Goal: Information Seeking & Learning: Learn about a topic

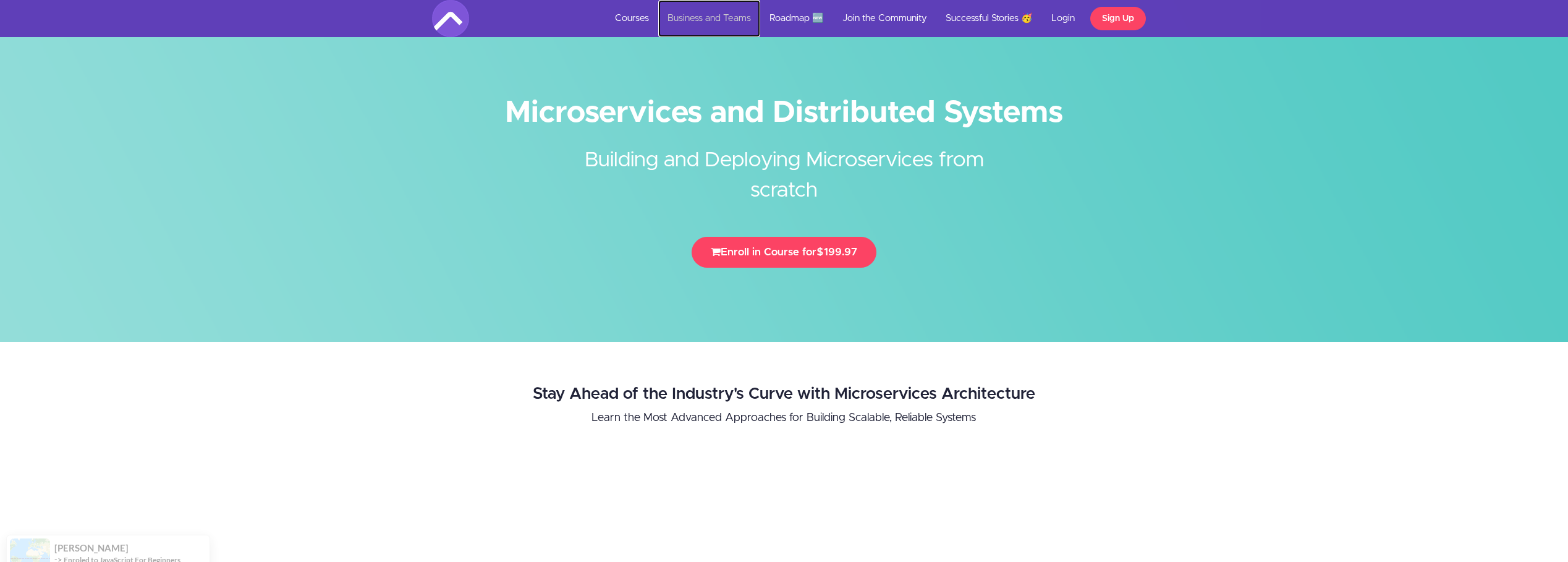
click at [716, 16] on link "Business and Teams" at bounding box center [709, 18] width 102 height 37
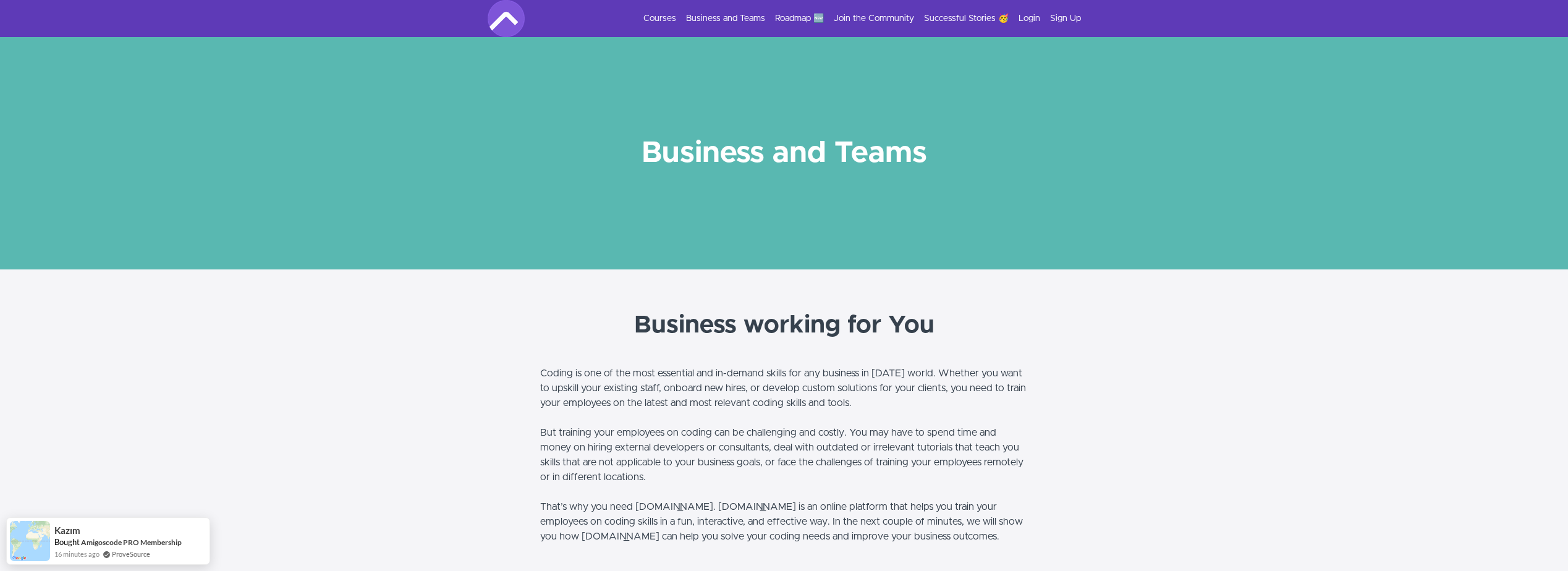
click at [671, 8] on div "Courses Business and Teams Roadmap 🆕 Join the Community Successful Stories 🥳 Lo…" at bounding box center [784, 18] width 593 height 37
click at [666, 18] on link "Courses" at bounding box center [660, 19] width 33 height 13
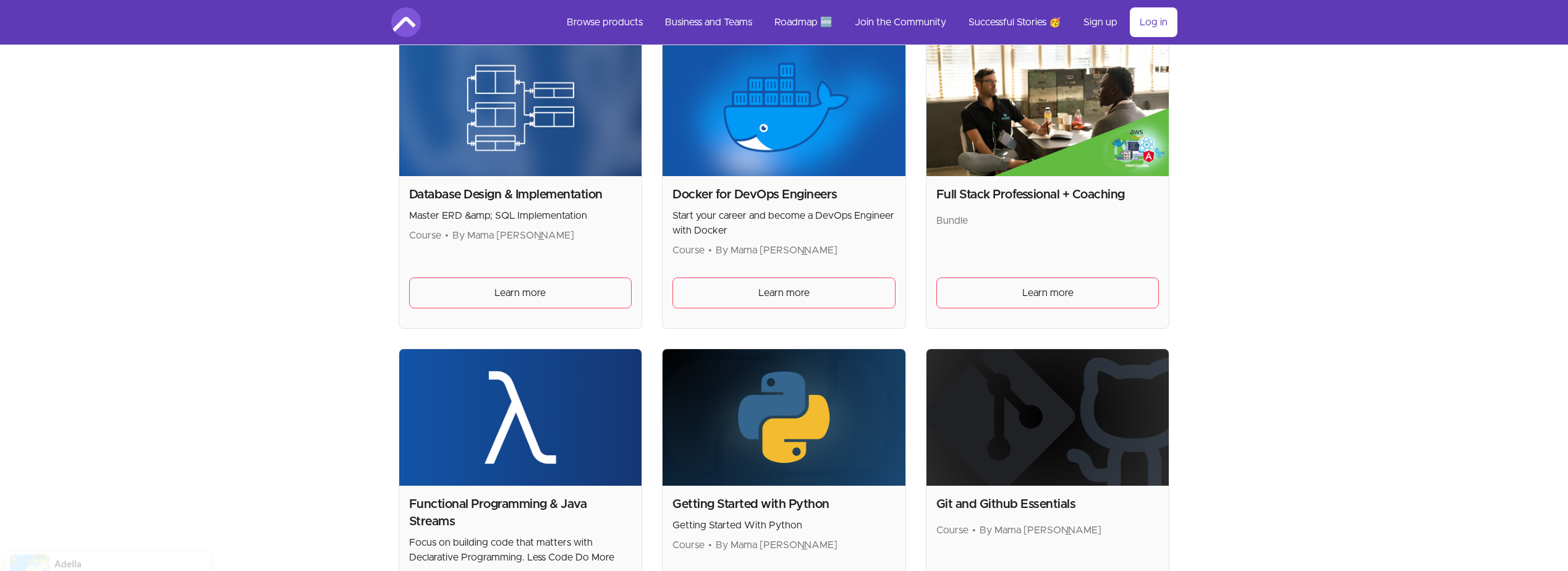
scroll to position [680, 0]
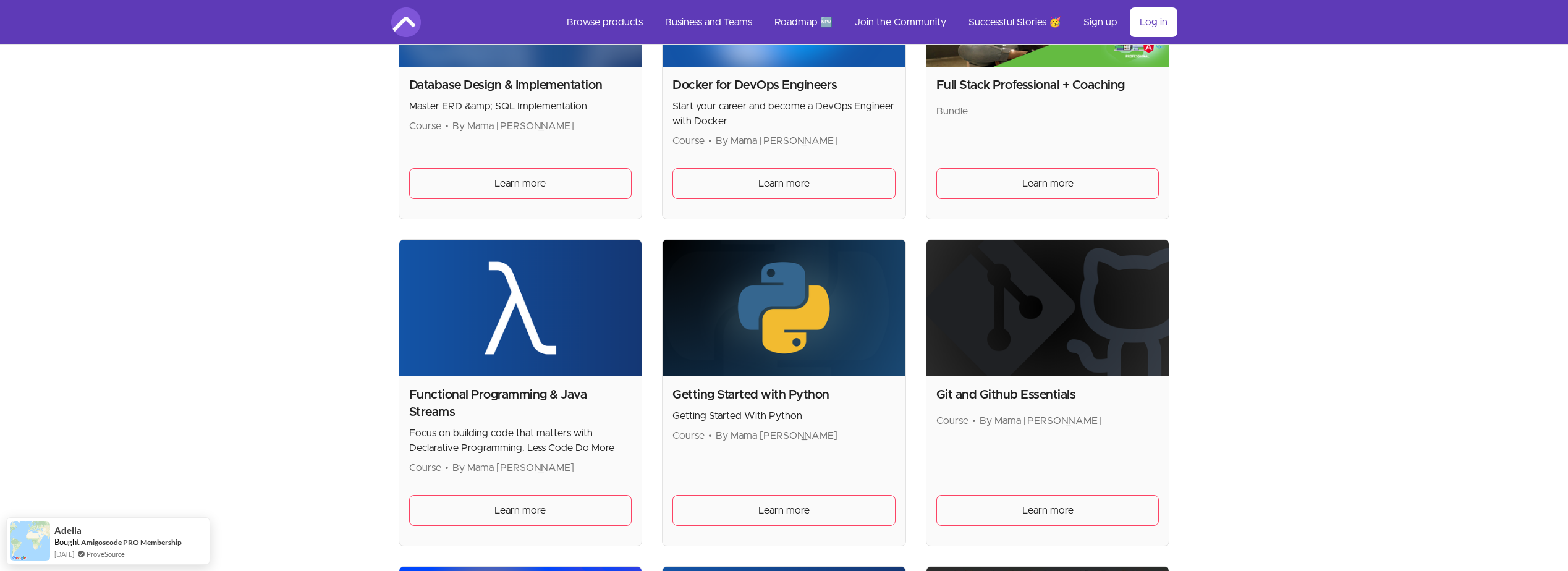
click at [734, 297] on img at bounding box center [784, 308] width 243 height 137
click at [824, 529] on div "Getting Started with Python Getting Started With Python Course • By Mama Samba …" at bounding box center [784, 461] width 243 height 169
click at [824, 516] on link "Learn more" at bounding box center [783, 510] width 223 height 31
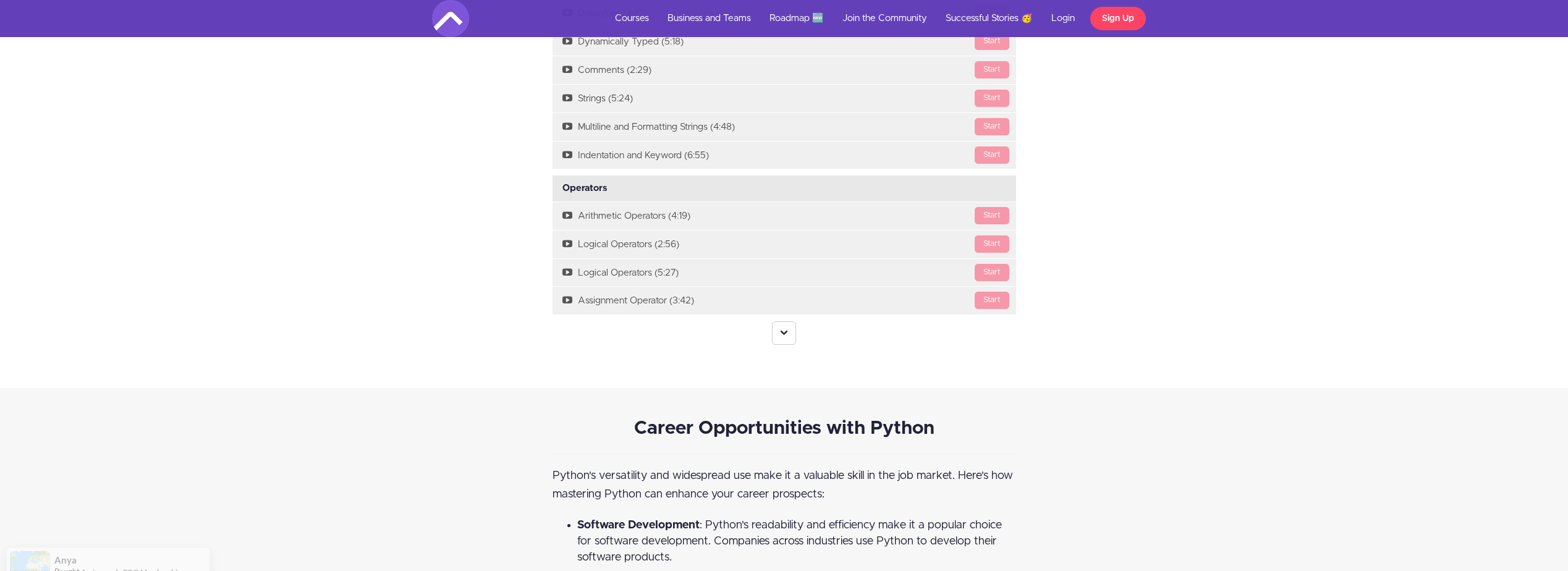
scroll to position [1421, 0]
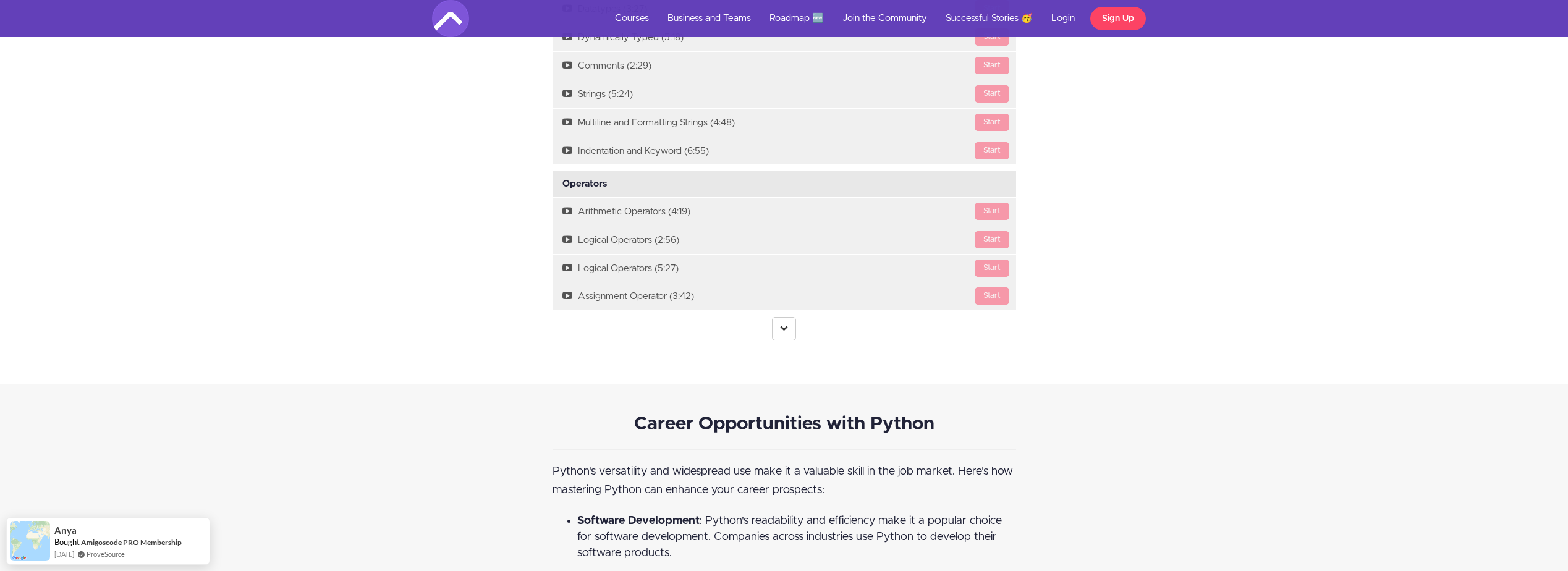
click at [778, 334] on link at bounding box center [784, 328] width 24 height 23
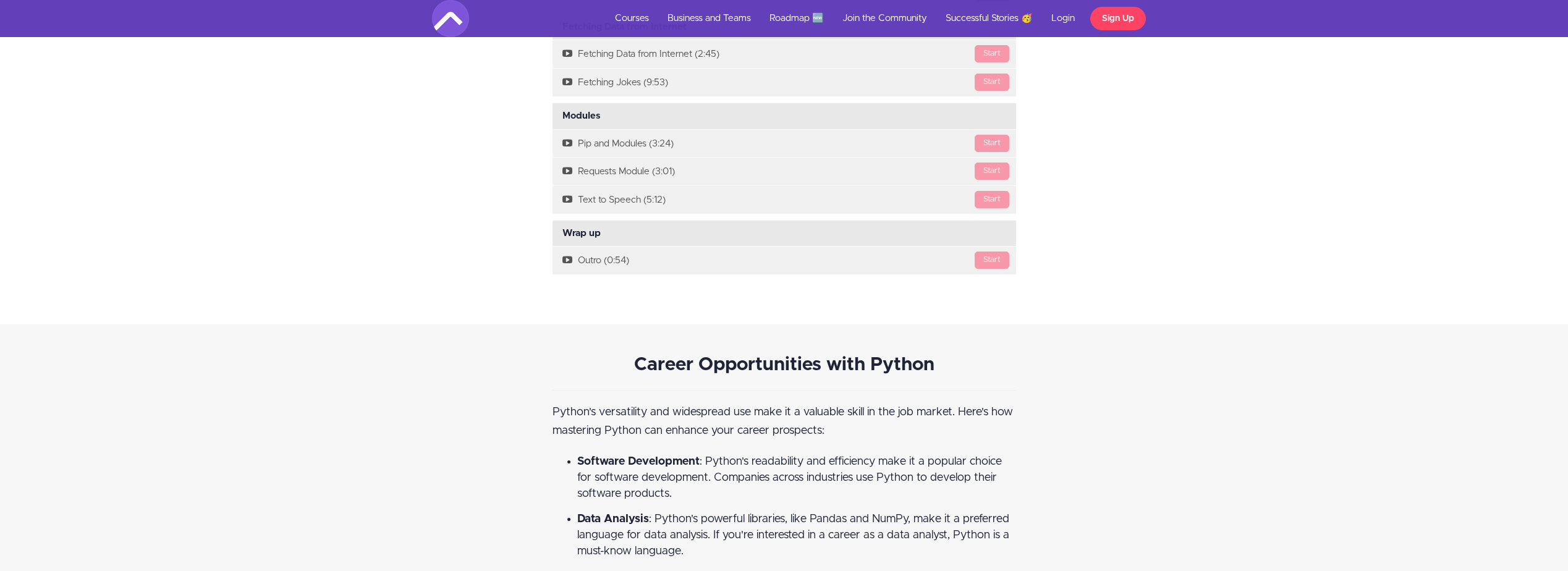
scroll to position [2719, 0]
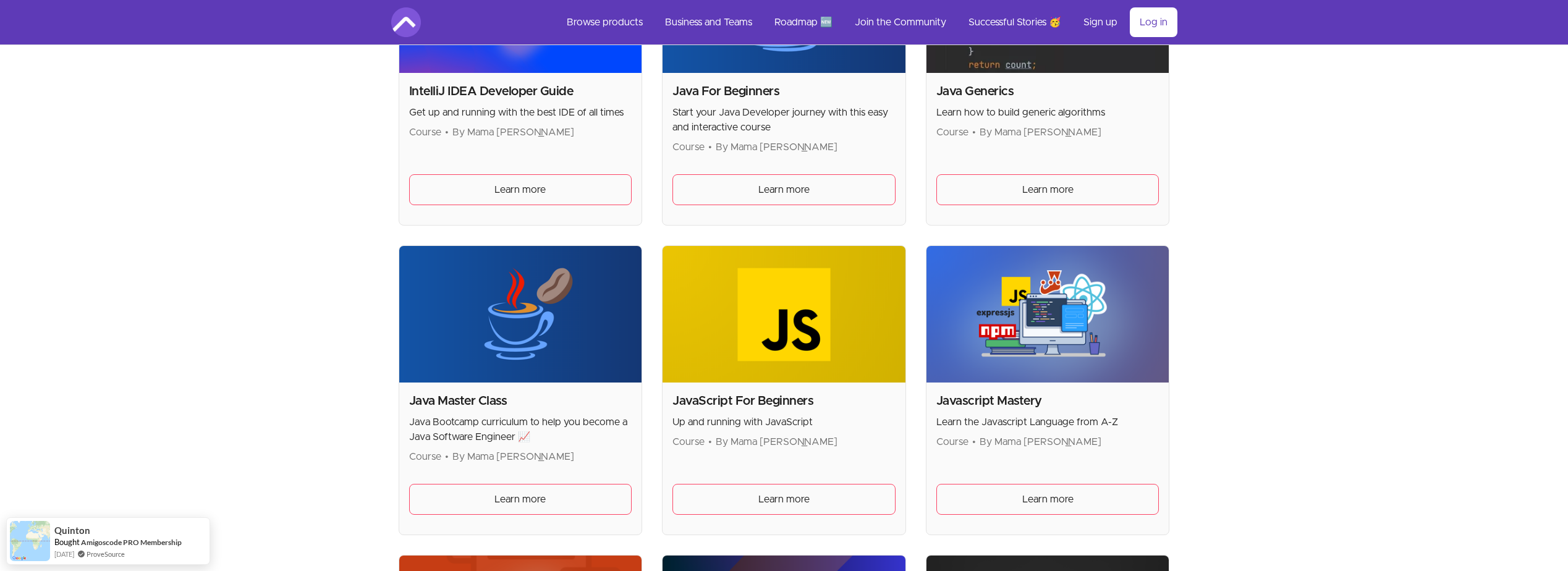
scroll to position [1421, 0]
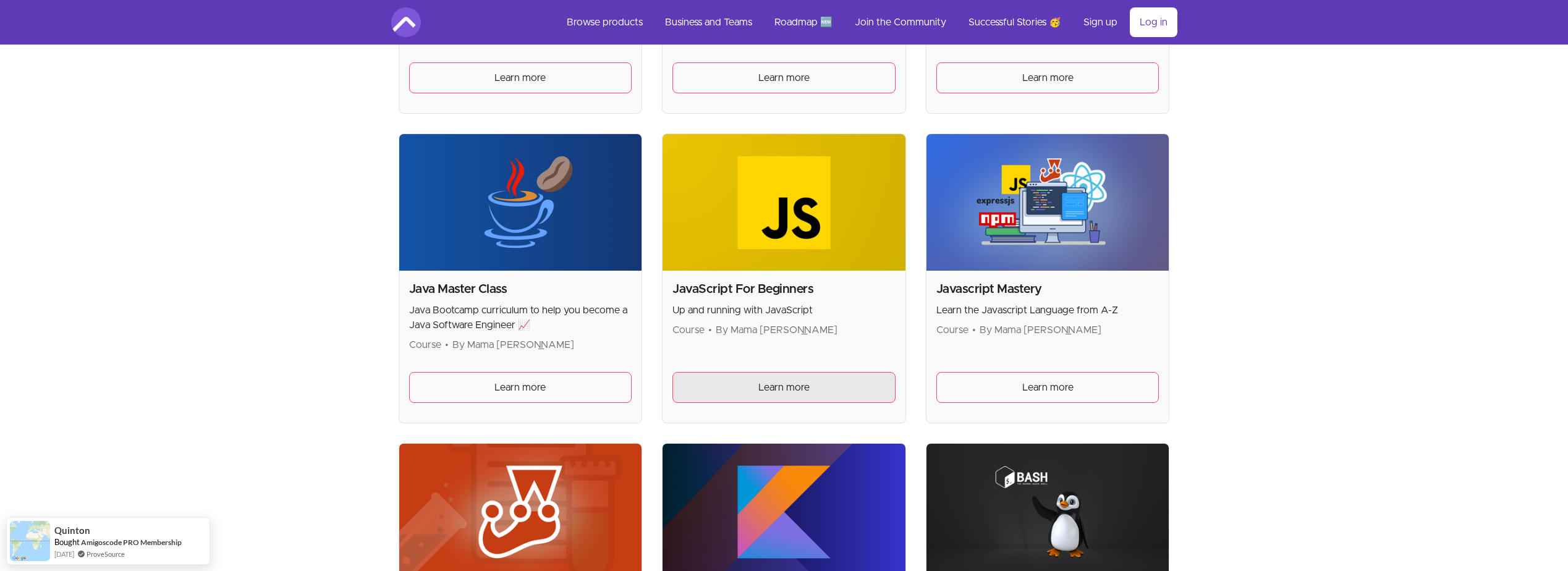
click at [742, 391] on link "Learn more" at bounding box center [783, 387] width 223 height 31
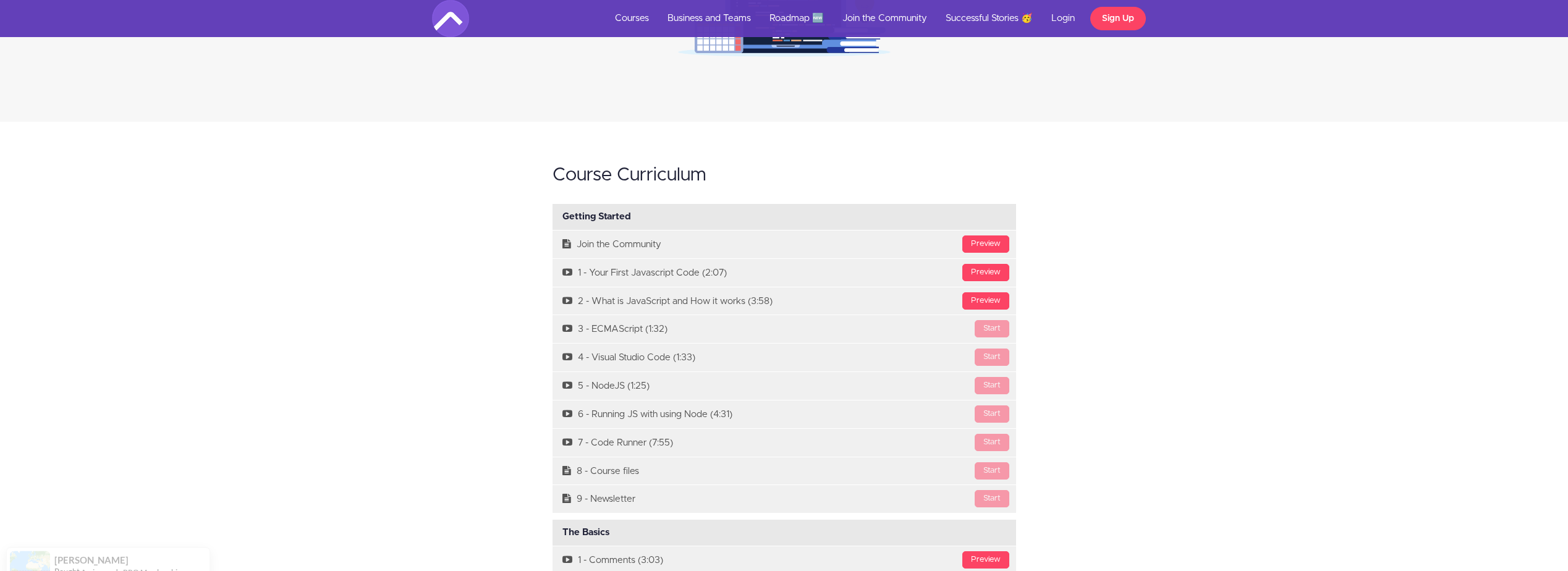
scroll to position [803, 0]
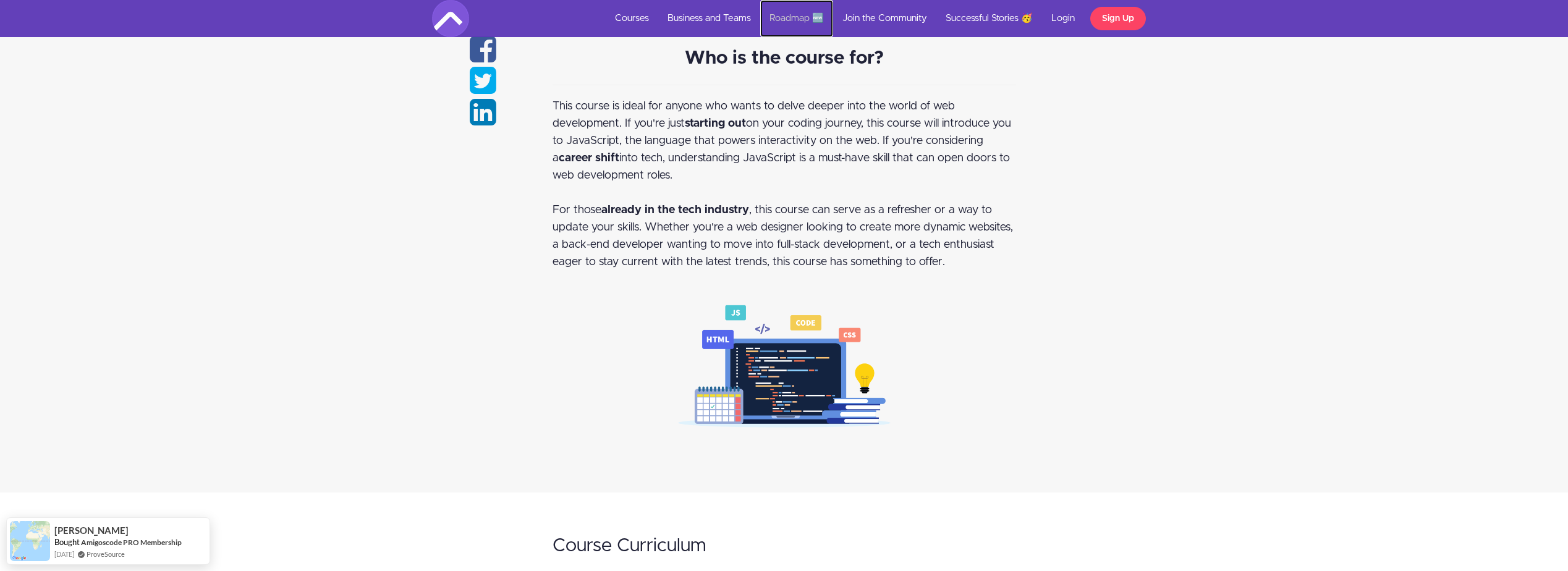
click at [795, 13] on link "Roadmap 🆕" at bounding box center [797, 18] width 73 height 37
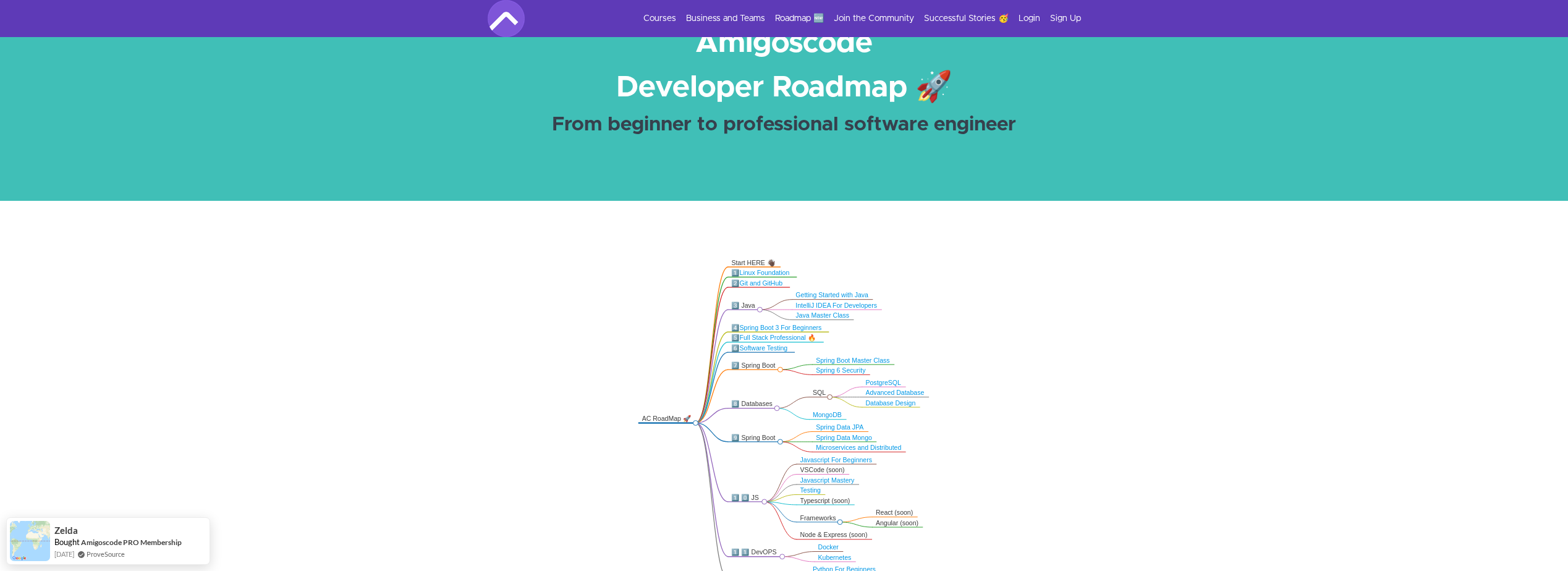
scroll to position [185, 0]
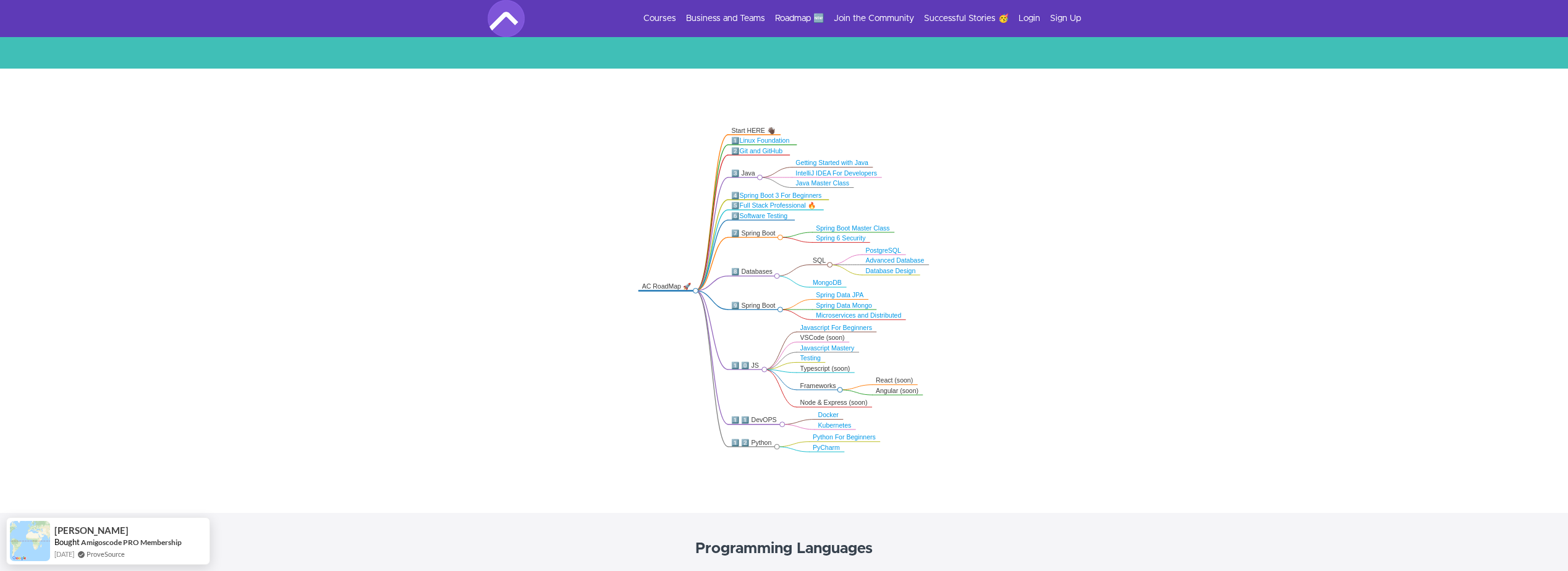
click at [771, 140] on link "Linux Foundation" at bounding box center [765, 141] width 50 height 7
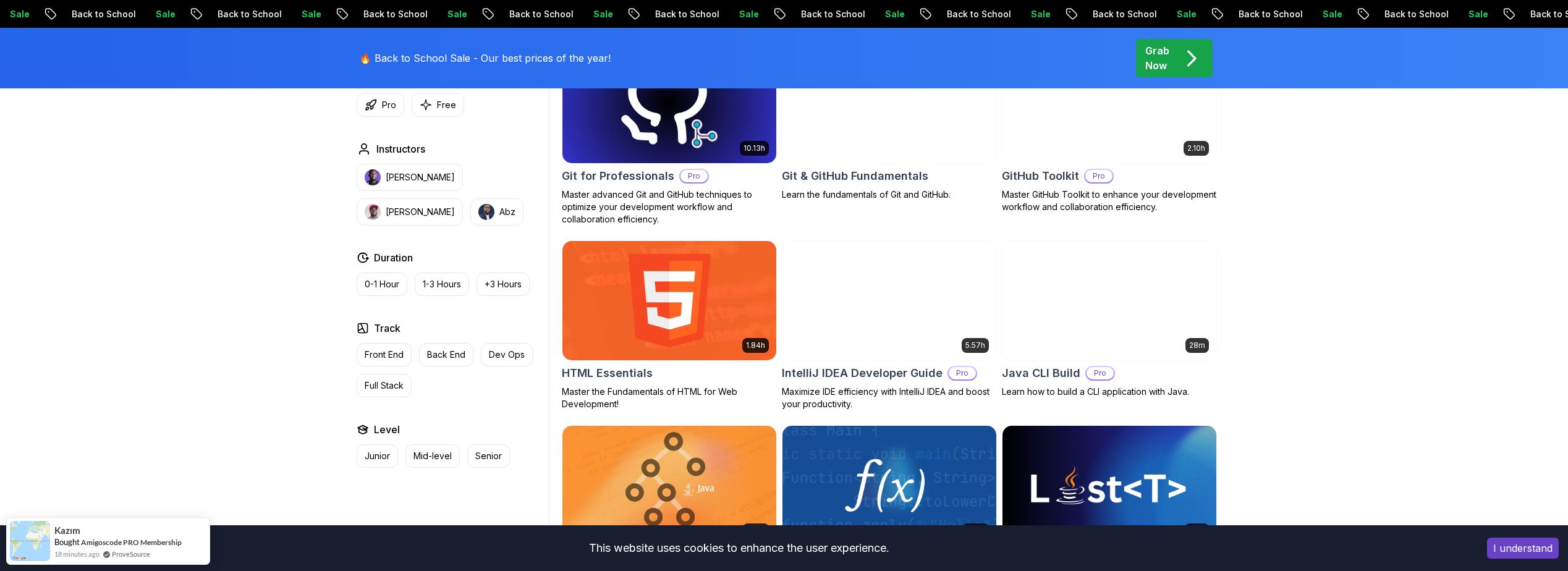
scroll to position [1606, 0]
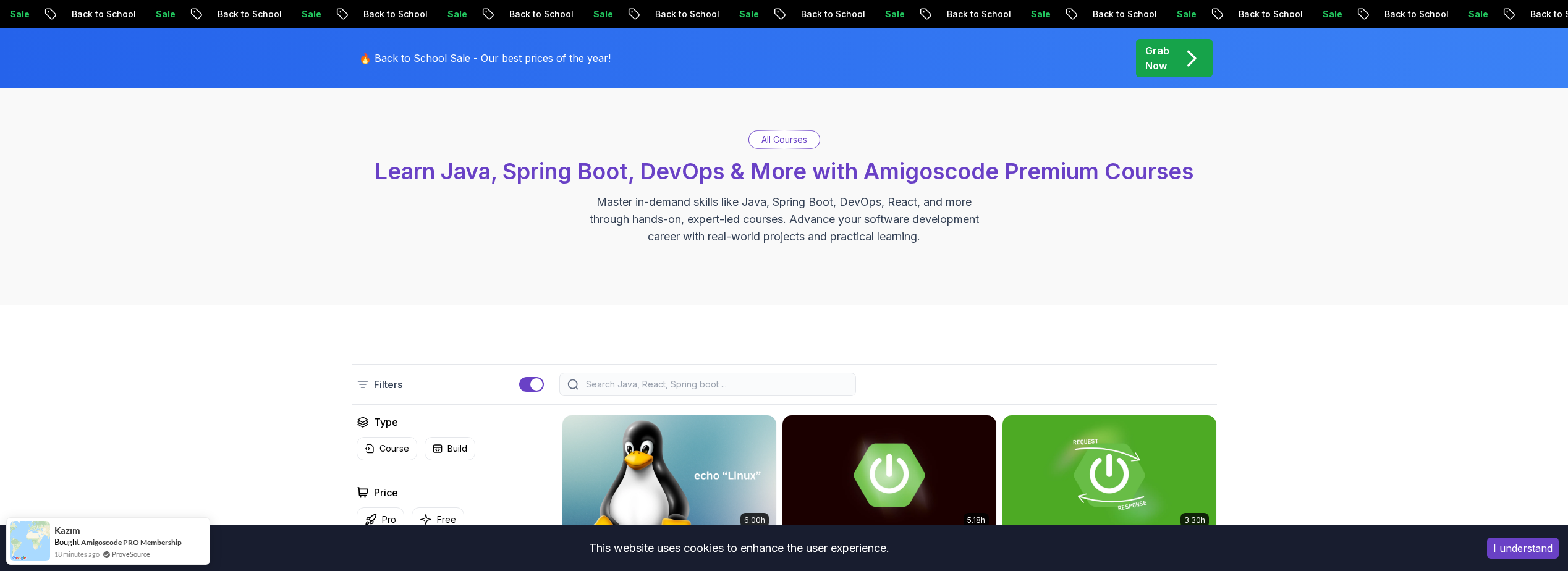
scroll to position [0, 0]
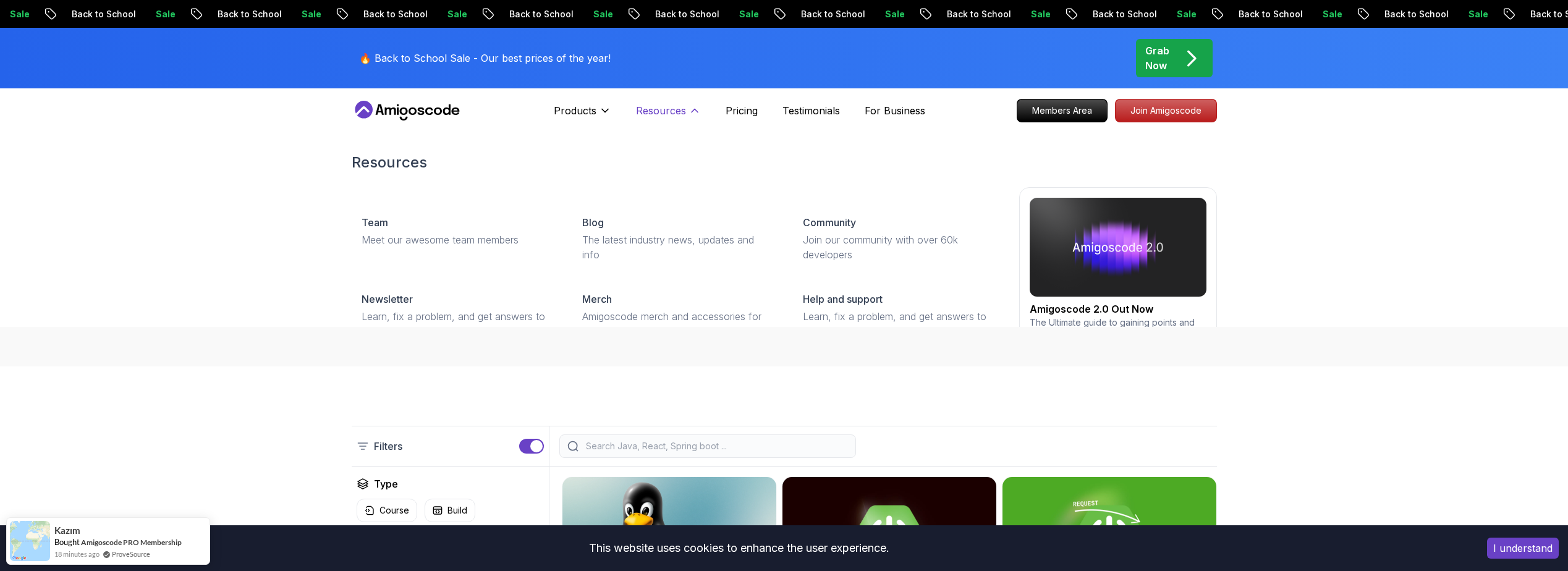
click at [668, 115] on p "Resources" at bounding box center [661, 110] width 50 height 15
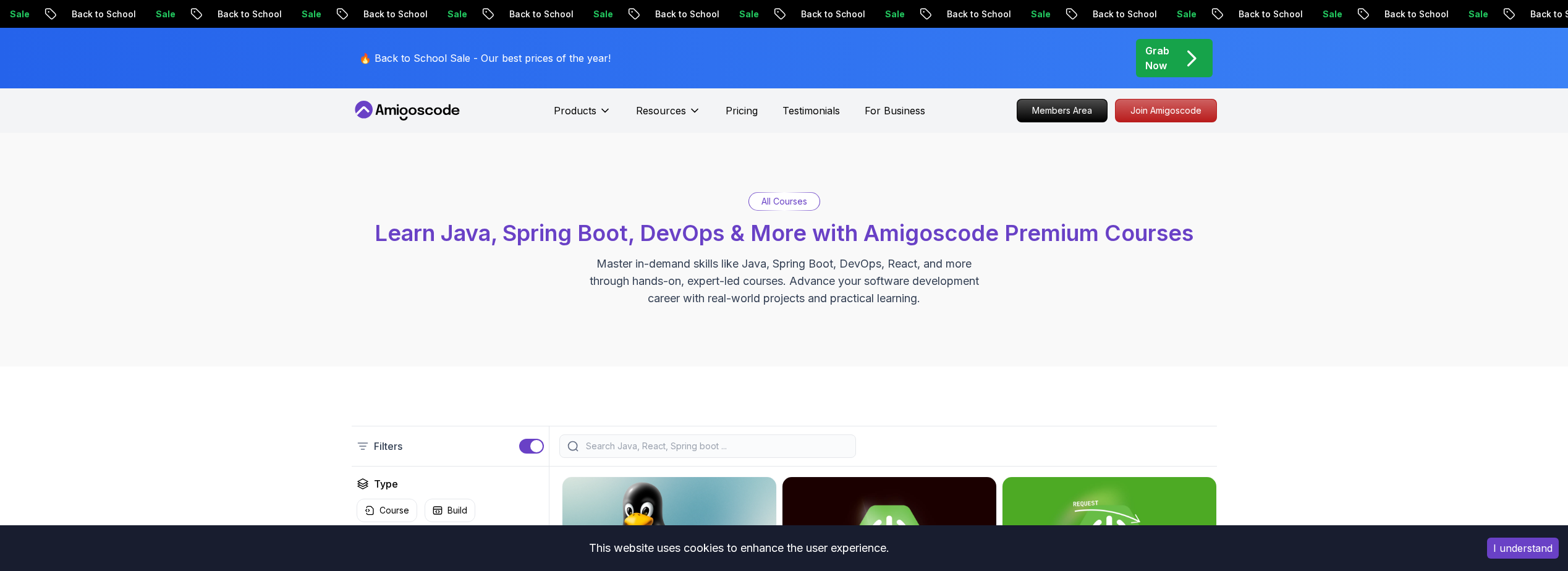
click at [1311, 281] on div "All Courses Learn Java, Spring Boot, DevOps & More with Amigoscode Premium Cour…" at bounding box center [784, 250] width 1568 height 233
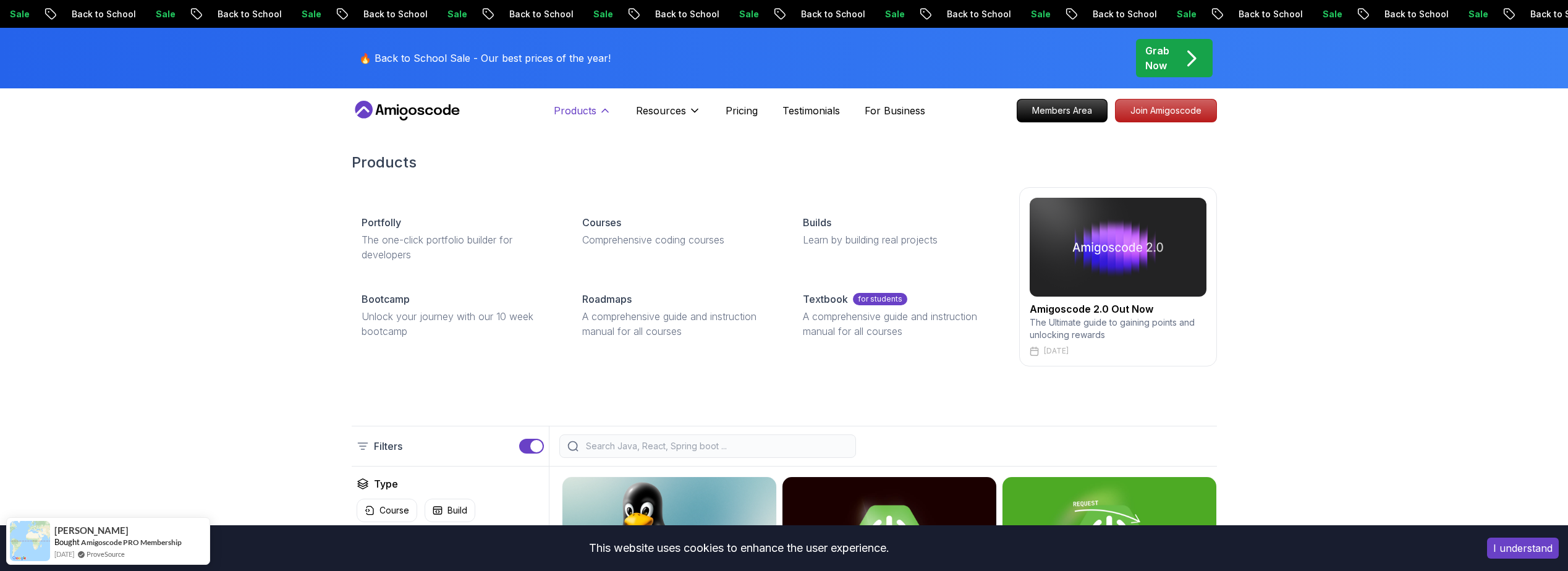
click at [586, 115] on p "Products" at bounding box center [575, 110] width 43 height 15
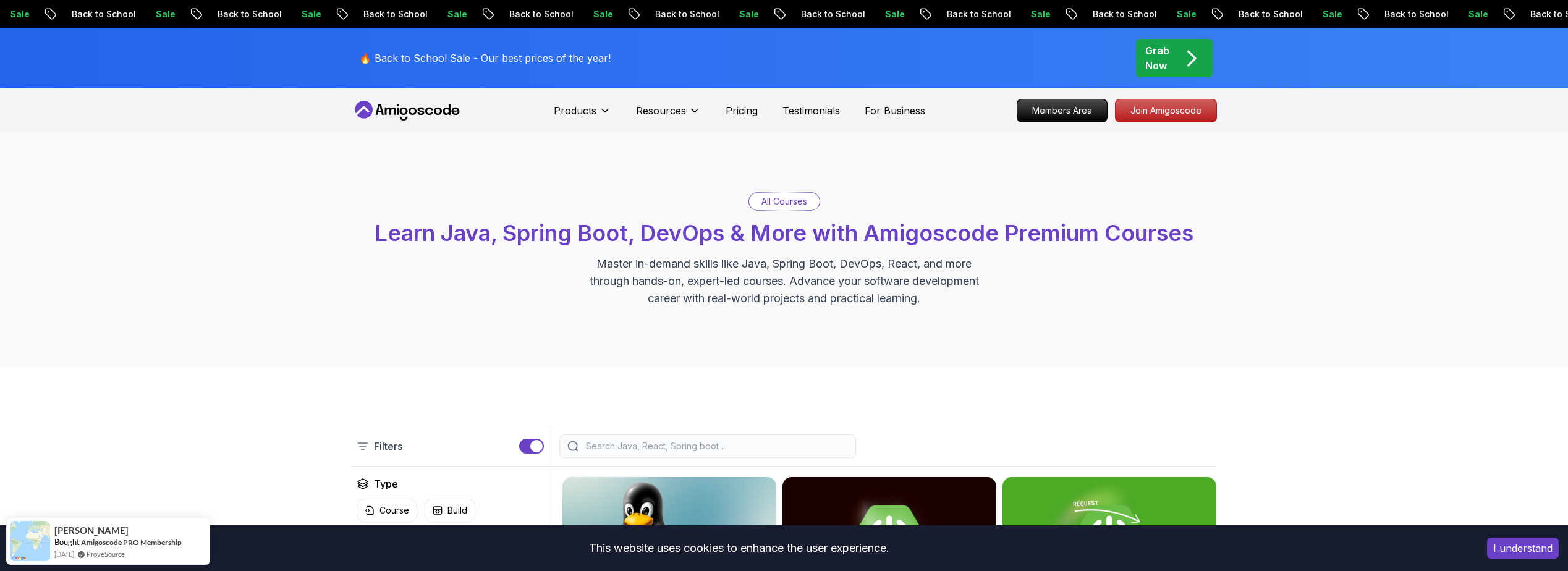
click at [790, 199] on p "All Courses" at bounding box center [784, 201] width 46 height 13
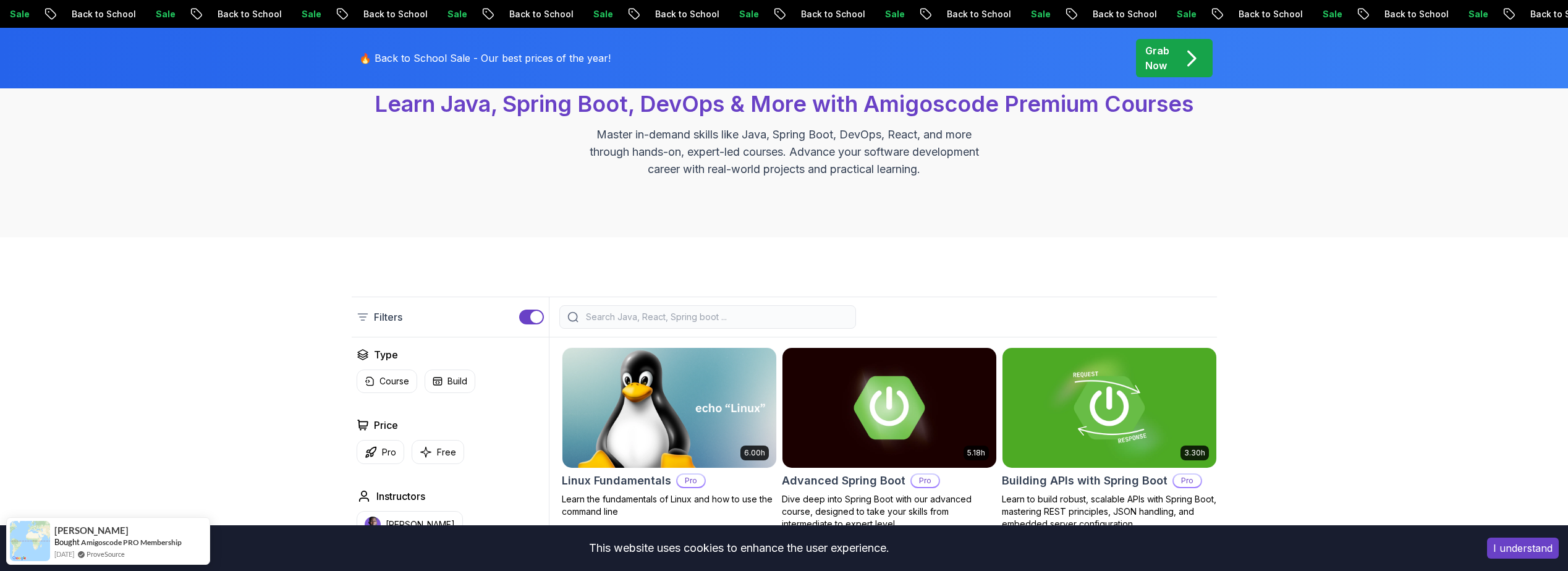
scroll to position [309, 0]
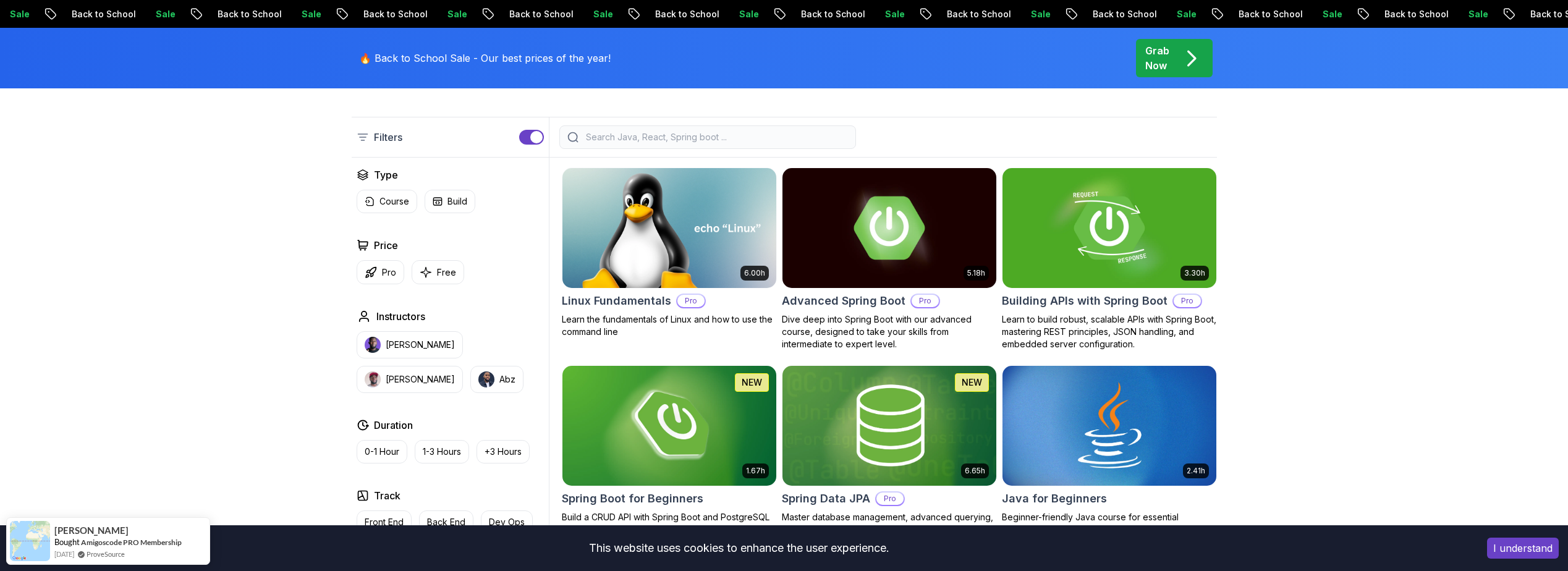
click at [631, 133] on input "search" at bounding box center [716, 137] width 264 height 13
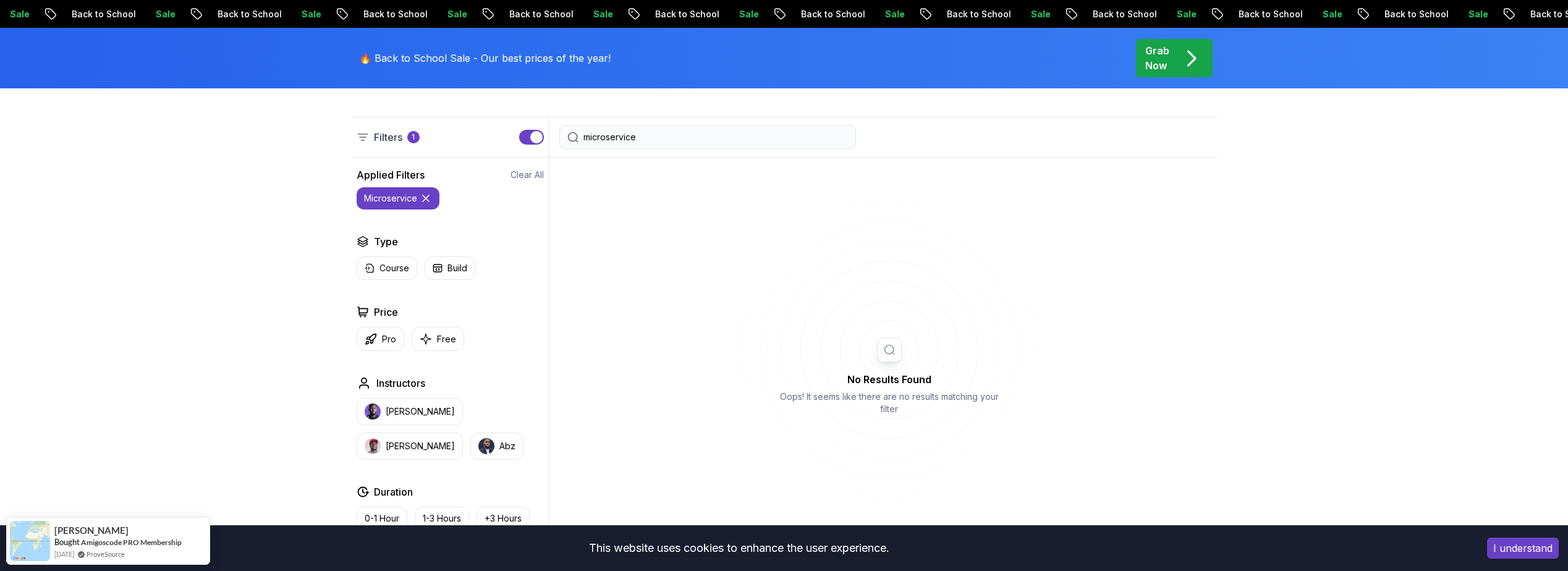
type input "microservice"
click at [515, 141] on div "Filters 1" at bounding box center [450, 137] width 198 height 40
click at [682, 136] on input "microservice" at bounding box center [716, 137] width 264 height 13
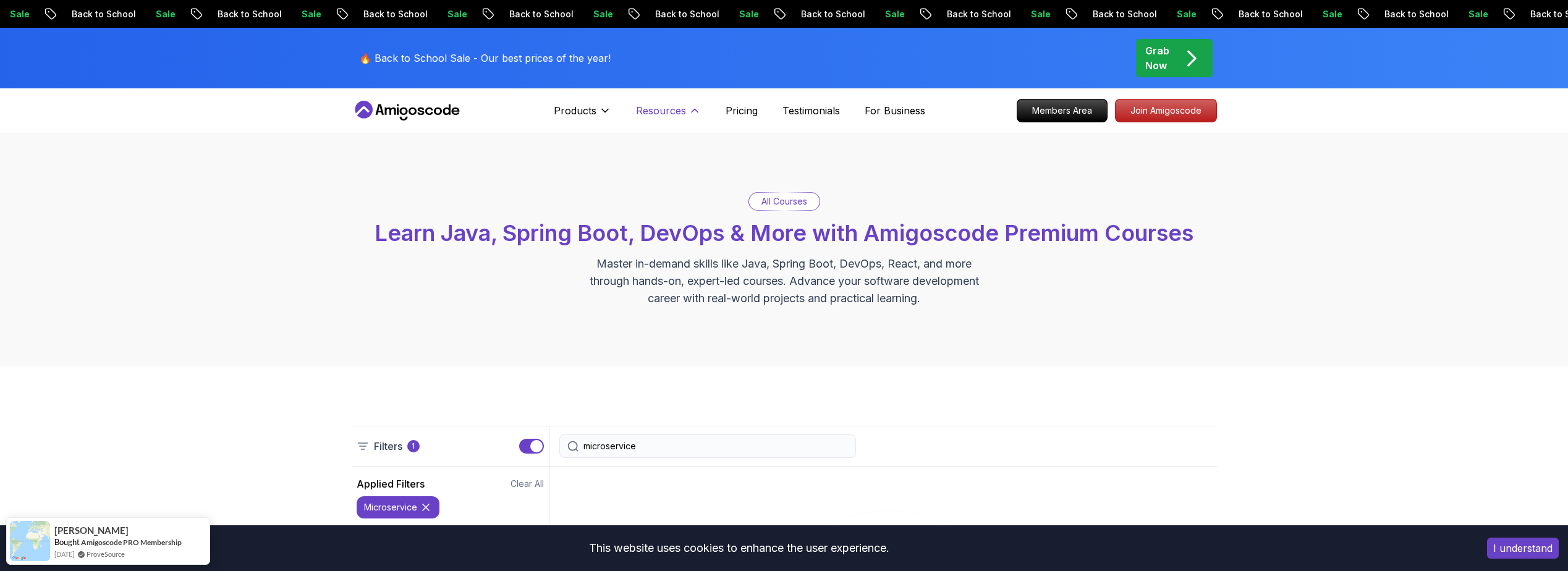
click at [653, 112] on p "Resources" at bounding box center [661, 110] width 50 height 15
click at [591, 117] on p "Products" at bounding box center [575, 110] width 43 height 15
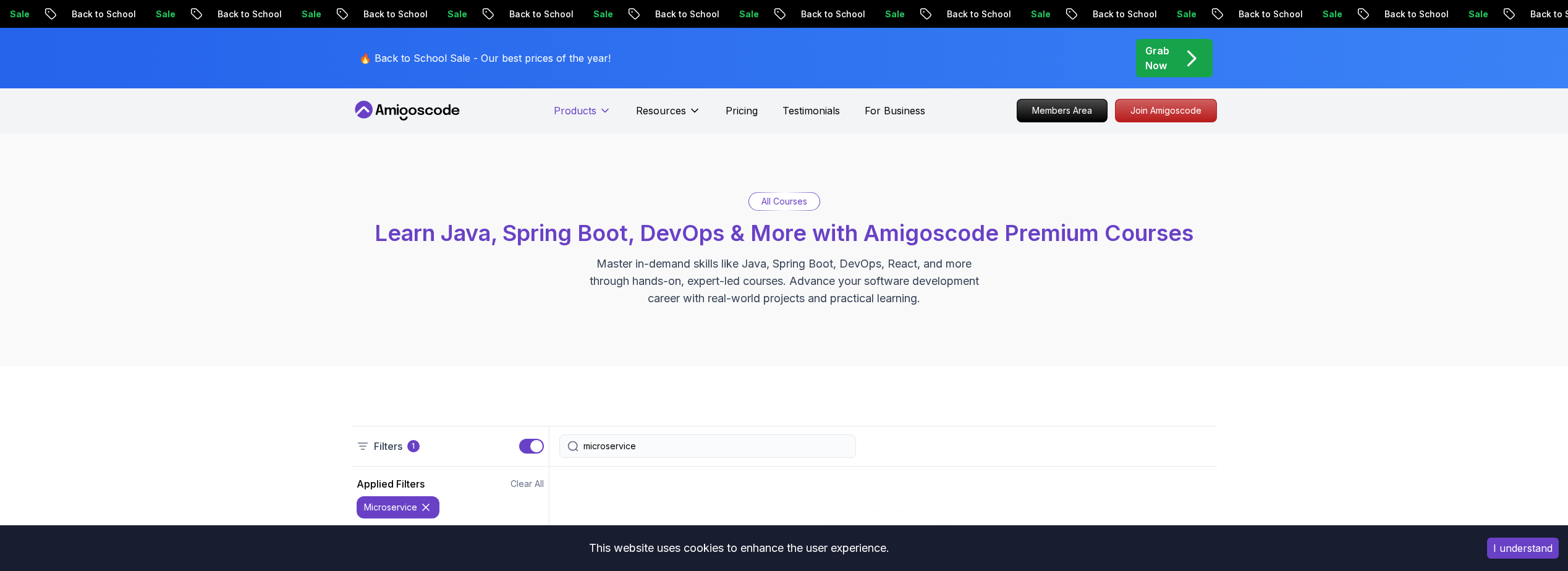
click at [590, 117] on p "Products" at bounding box center [575, 110] width 43 height 15
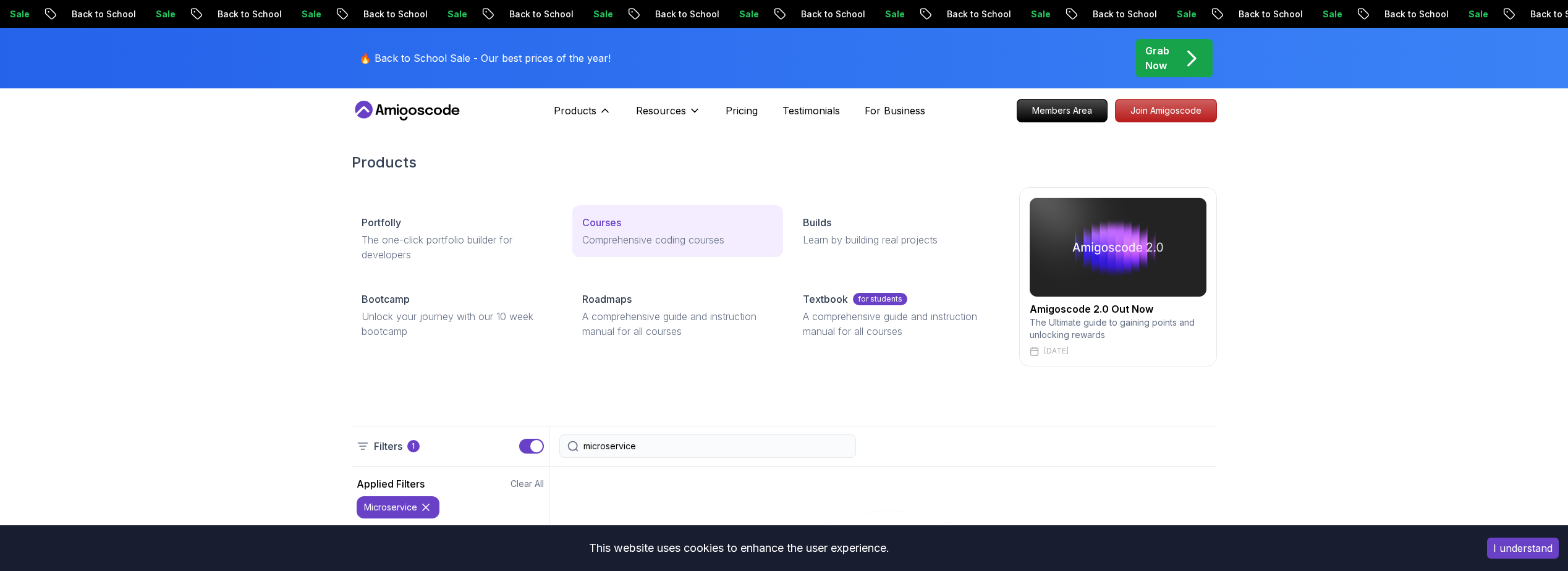
click at [621, 230] on link "Courses Comprehensive coding courses" at bounding box center [678, 231] width 211 height 52
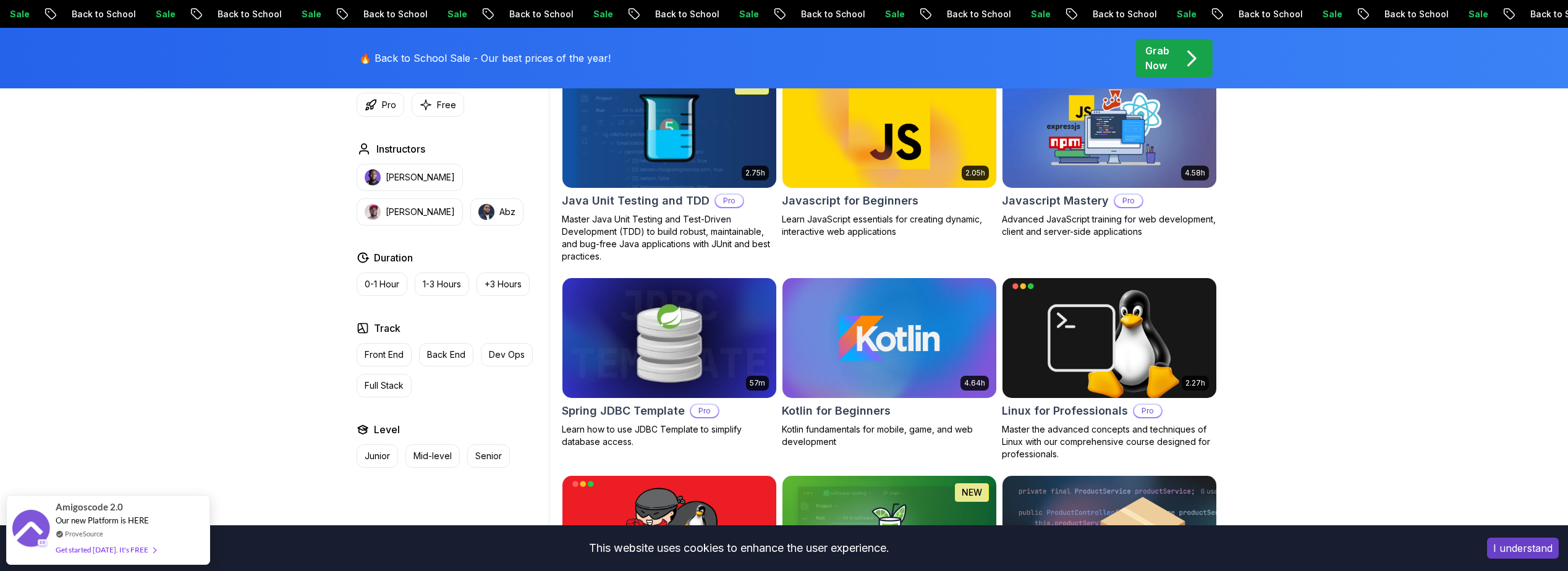
scroll to position [2348, 0]
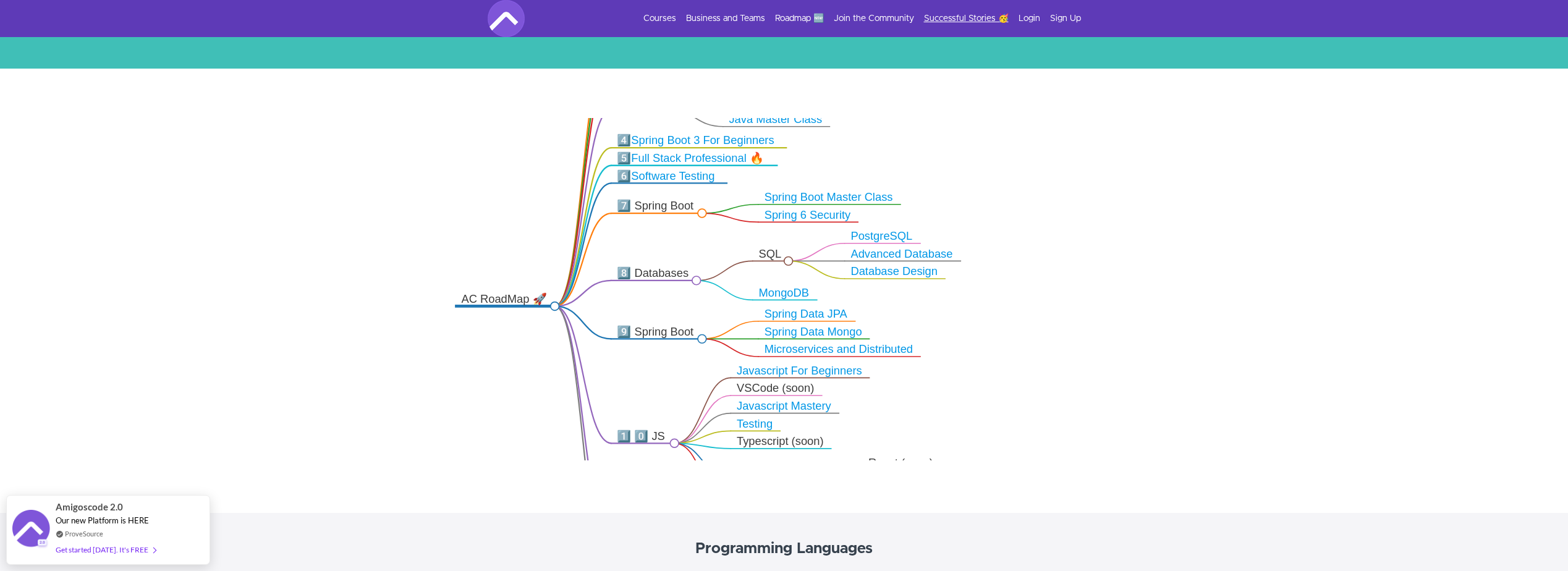
click at [945, 14] on link "Successful Stories 🥳" at bounding box center [966, 19] width 85 height 13
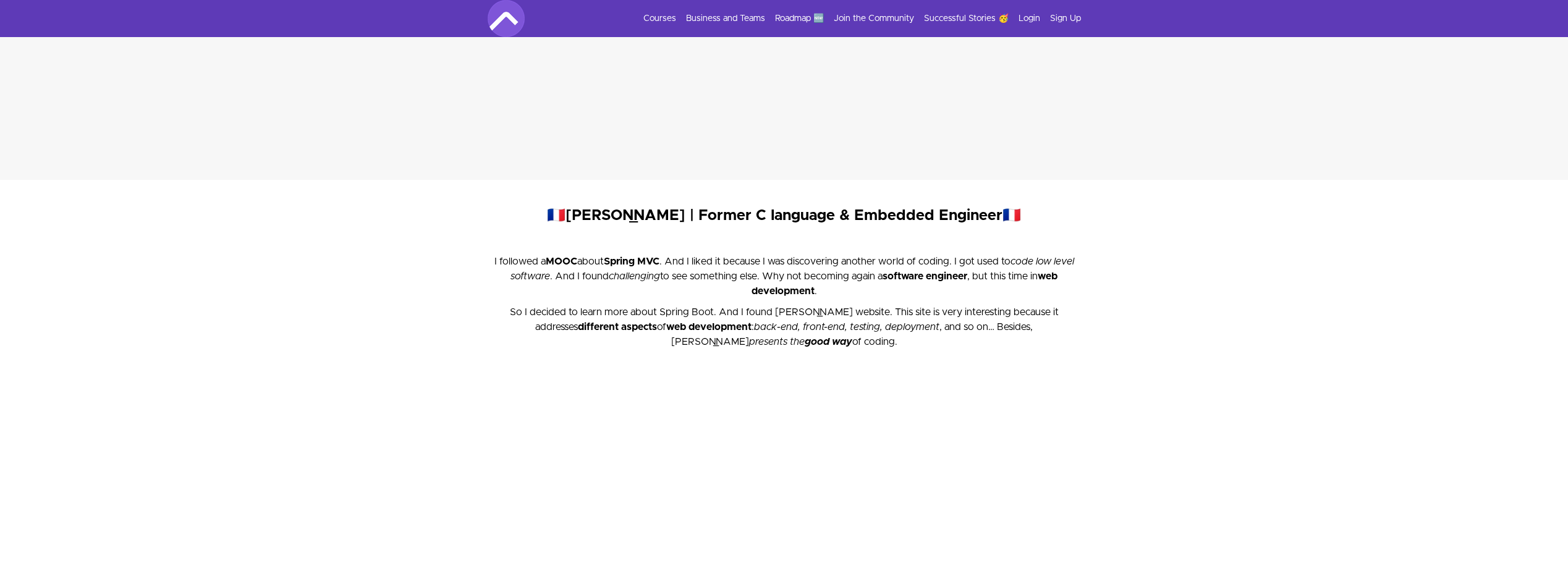
scroll to position [7600, 0]
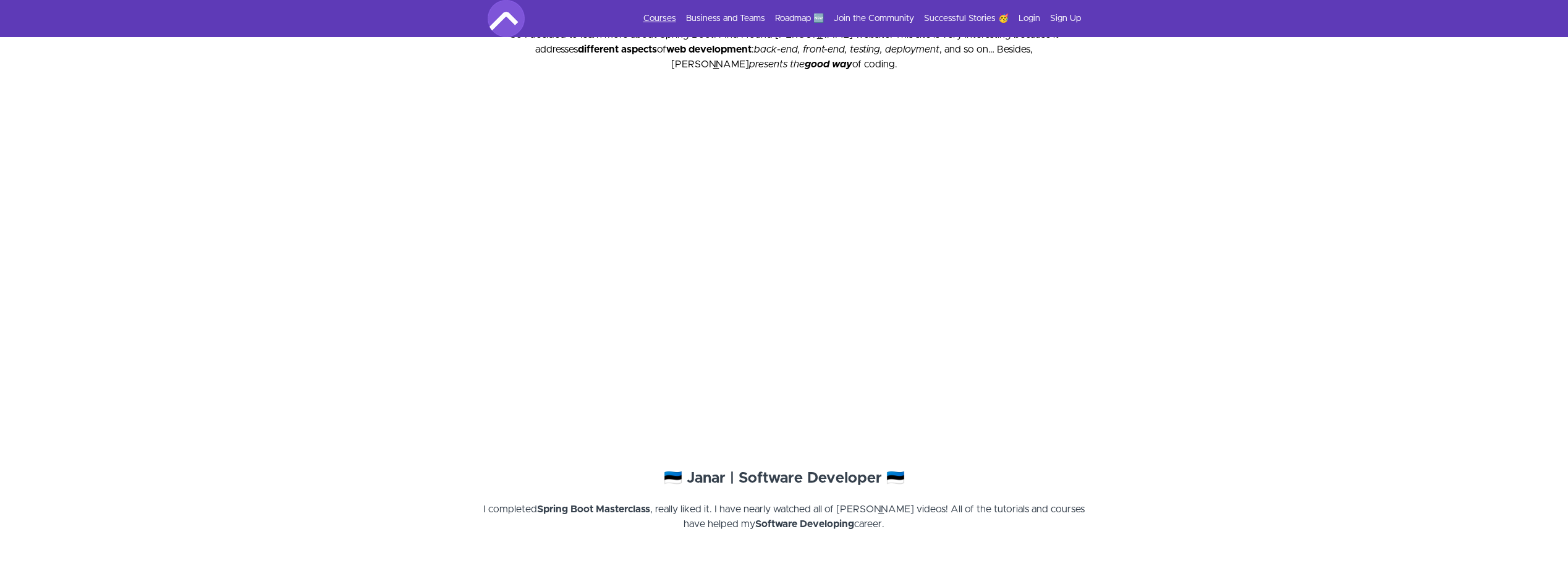
click at [650, 16] on link "Courses" at bounding box center [660, 19] width 33 height 13
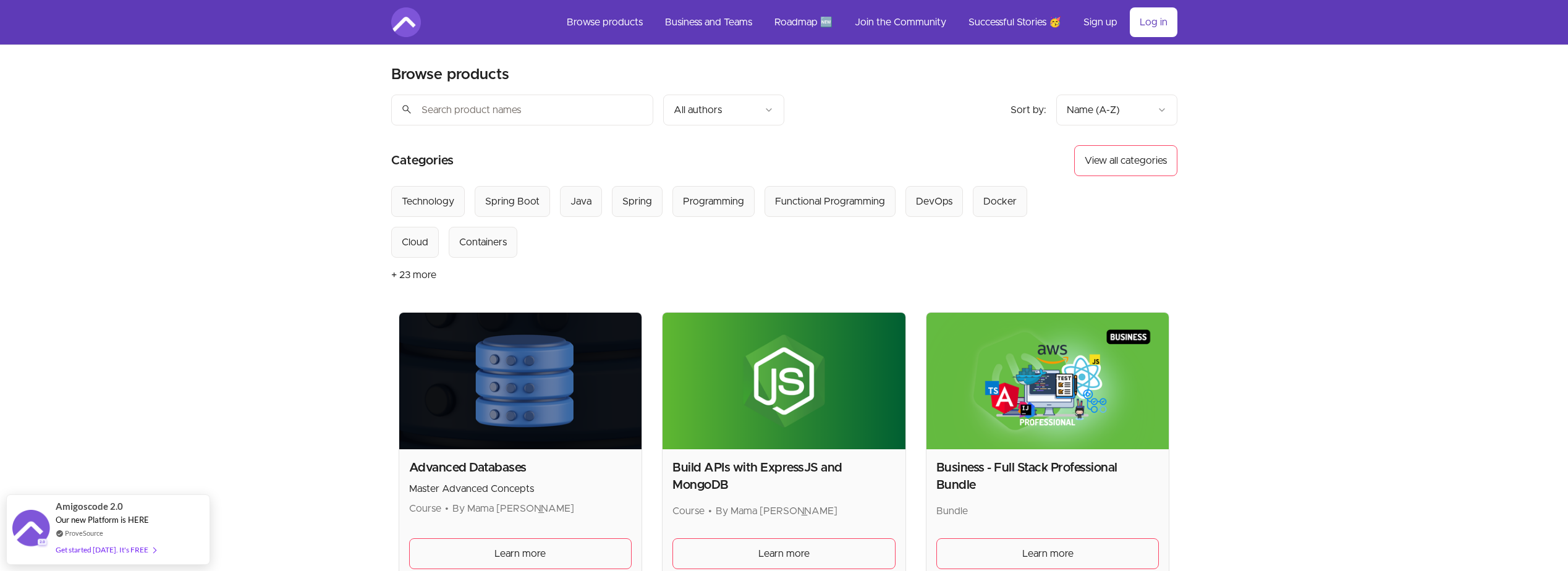
click at [402, 274] on button "+ 23 more" at bounding box center [414, 275] width 45 height 35
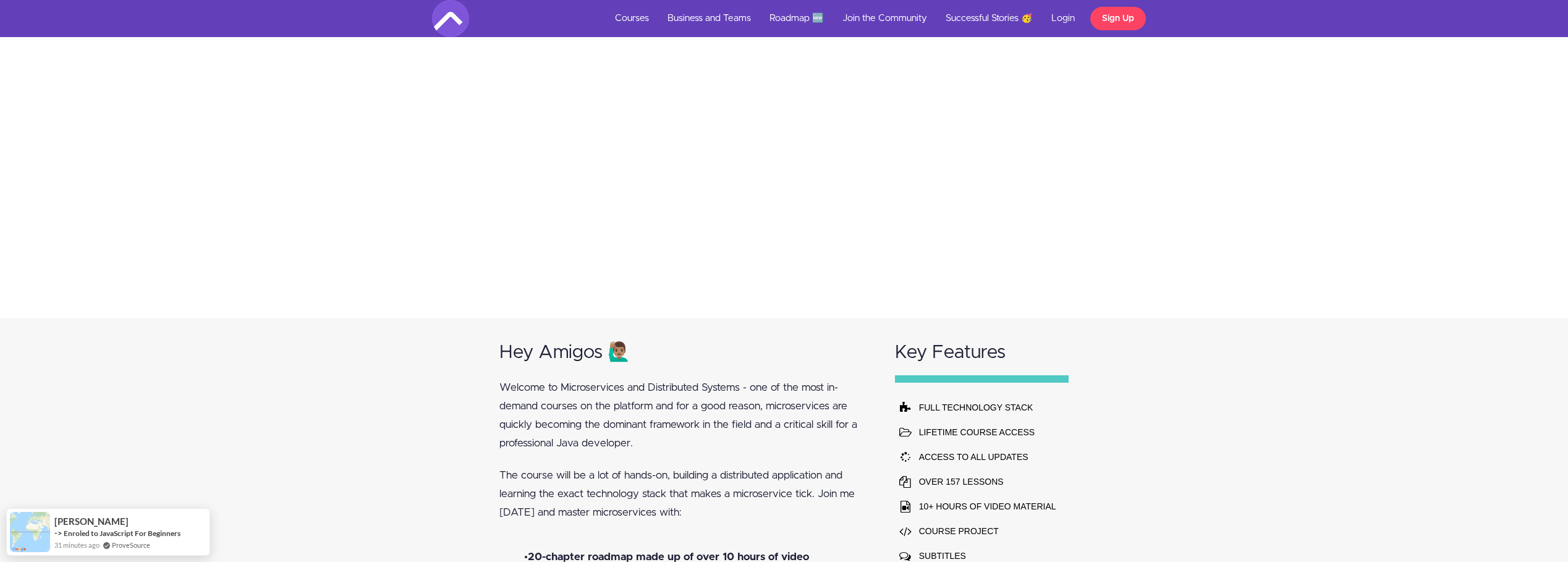
scroll to position [927, 0]
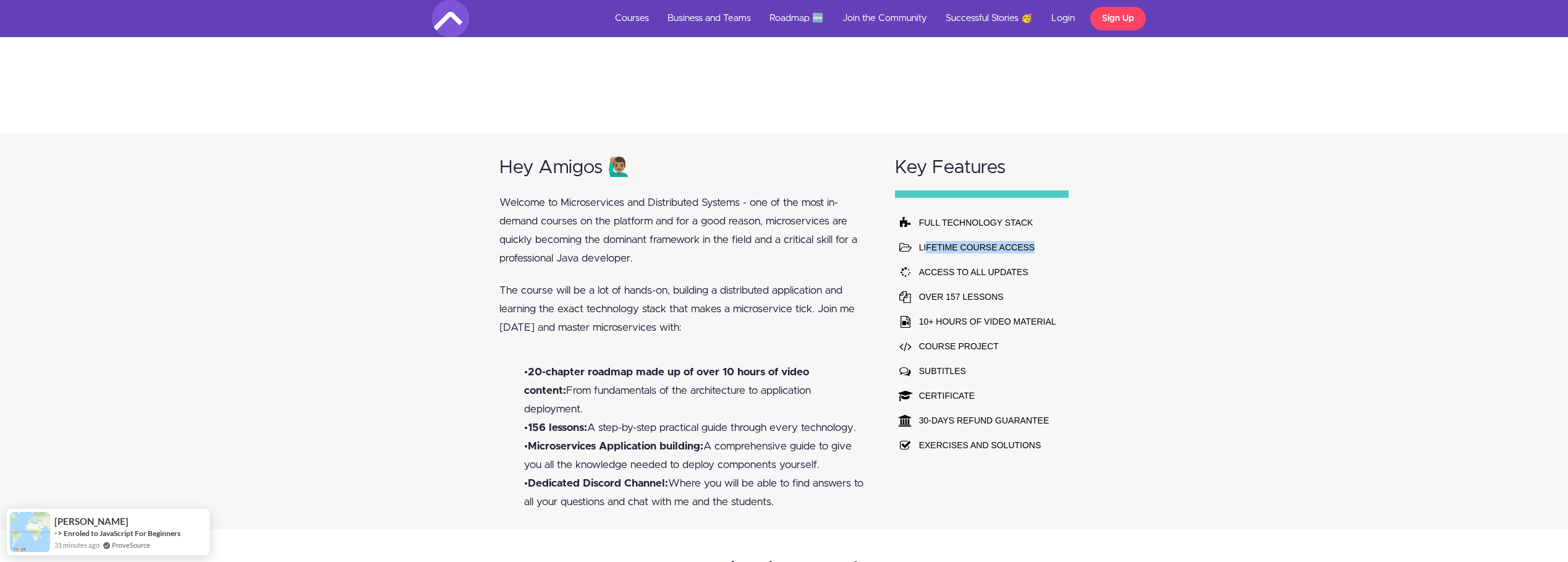
drag, startPoint x: 928, startPoint y: 251, endPoint x: 1057, endPoint y: 246, distance: 129.1
click at [1057, 246] on td "LIFETIME COURSE ACCESS" at bounding box center [987, 247] width 143 height 24
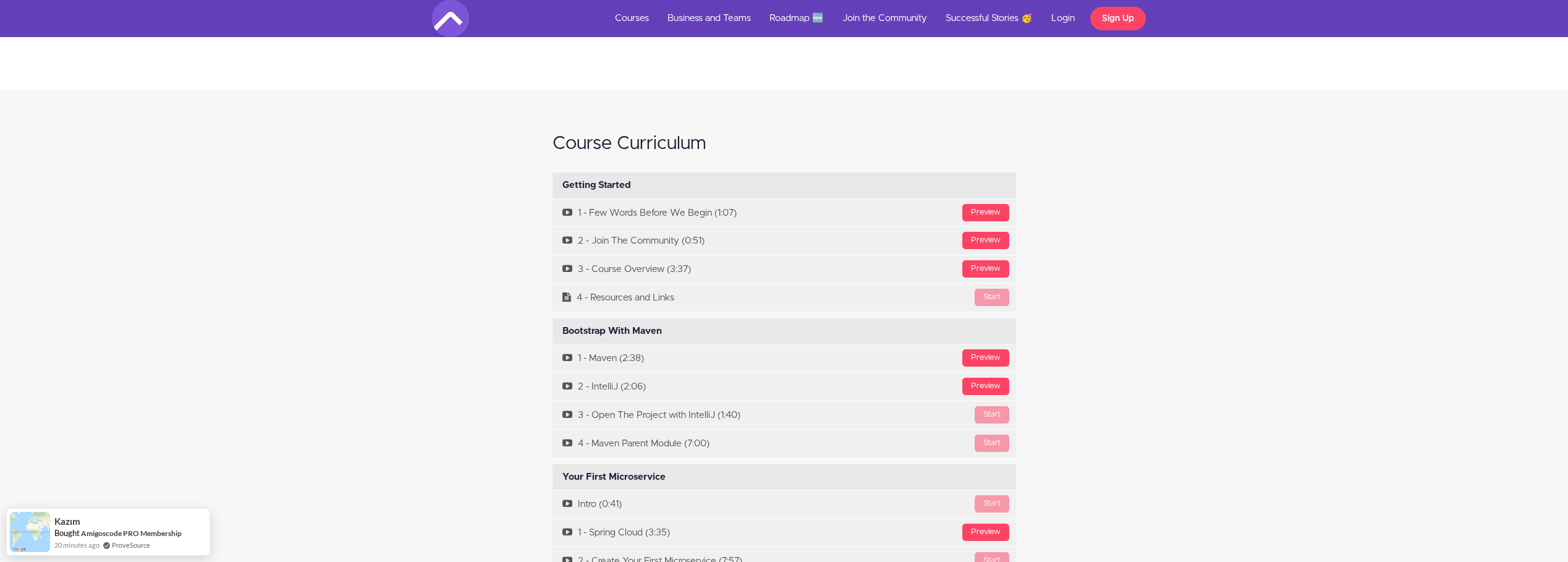
scroll to position [4328, 0]
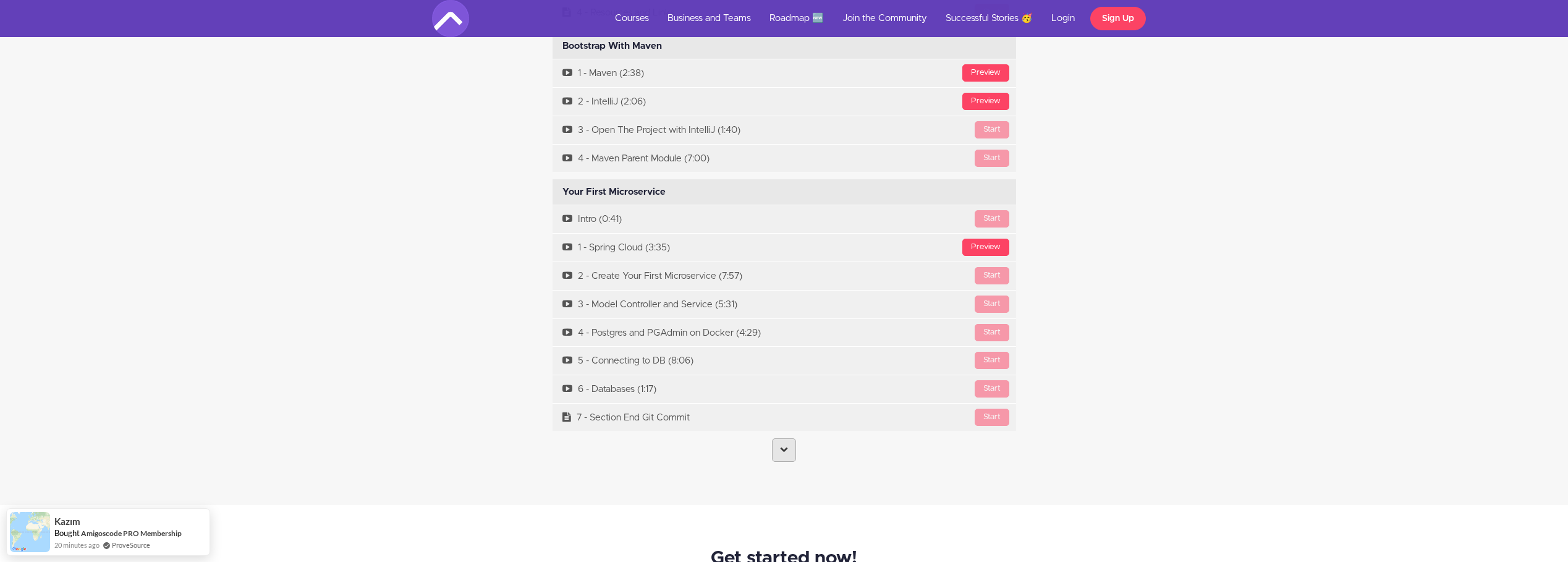
click at [783, 445] on icon at bounding box center [784, 449] width 8 height 8
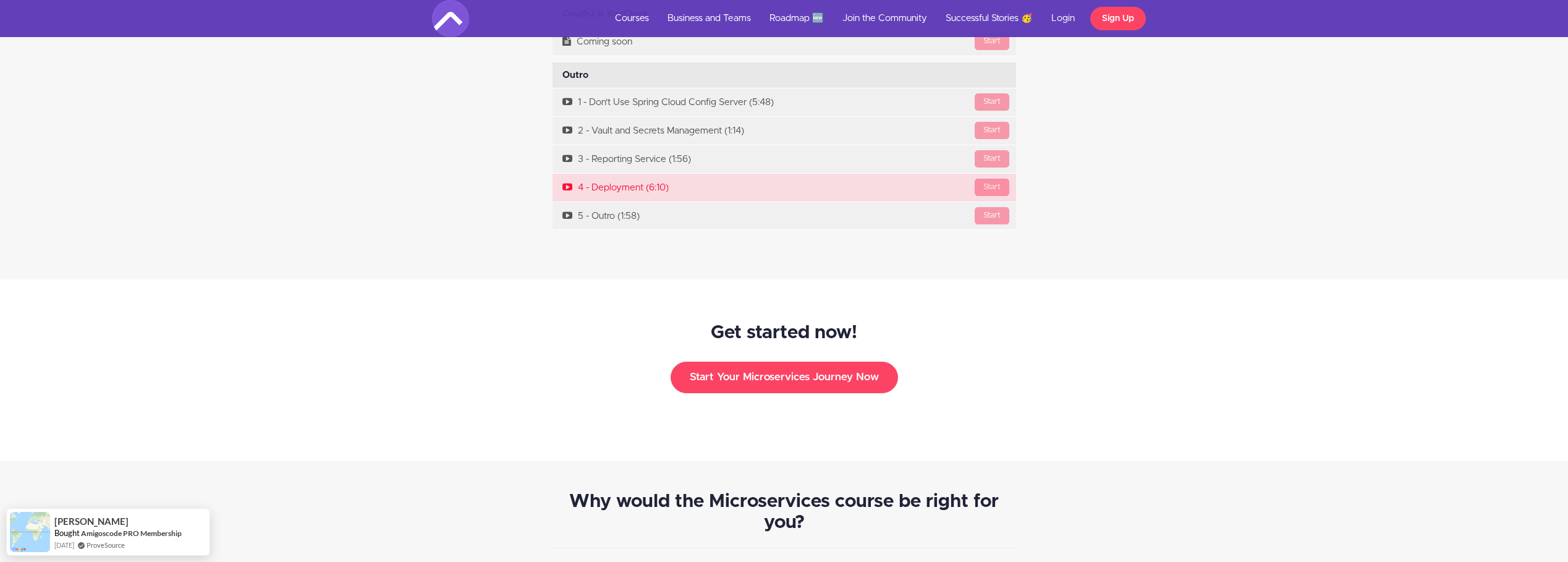
scroll to position [10202, 0]
